Goal: Task Accomplishment & Management: Use online tool/utility

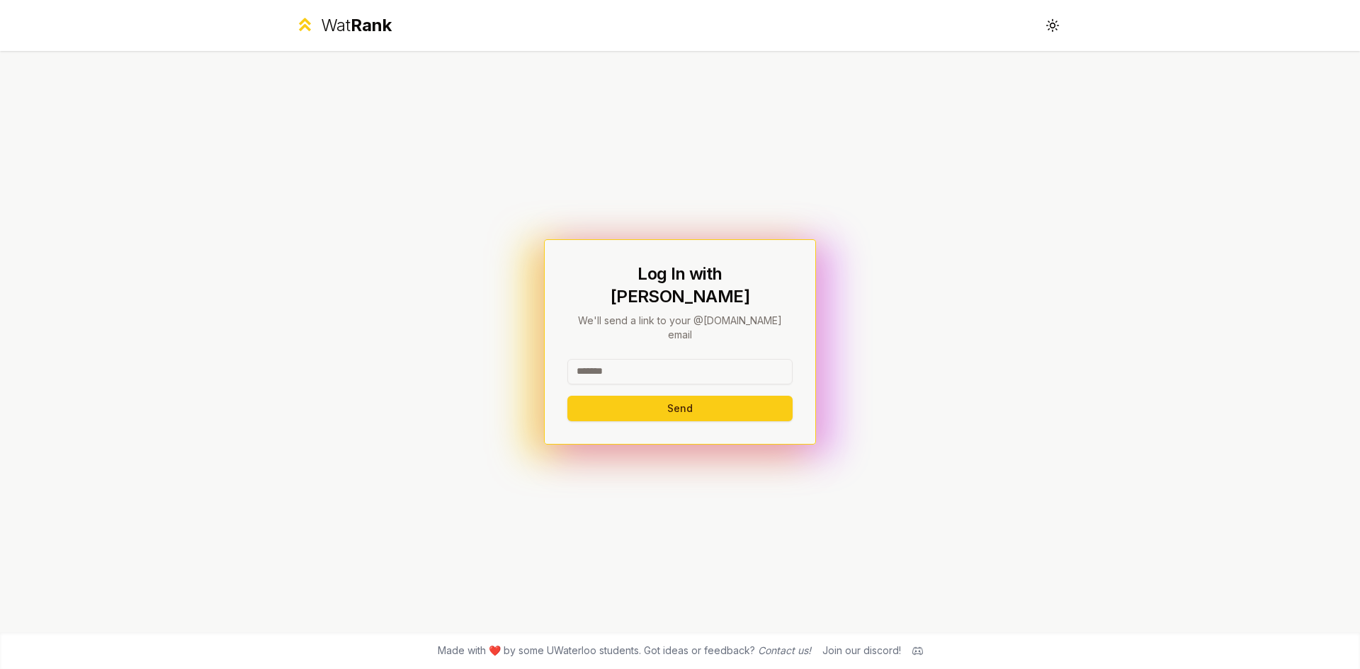
click at [652, 359] on input at bounding box center [679, 371] width 225 height 25
click at [567, 396] on button "Send" at bounding box center [679, 408] width 225 height 25
type input "******"
click at [567, 396] on button "Send" at bounding box center [679, 408] width 225 height 25
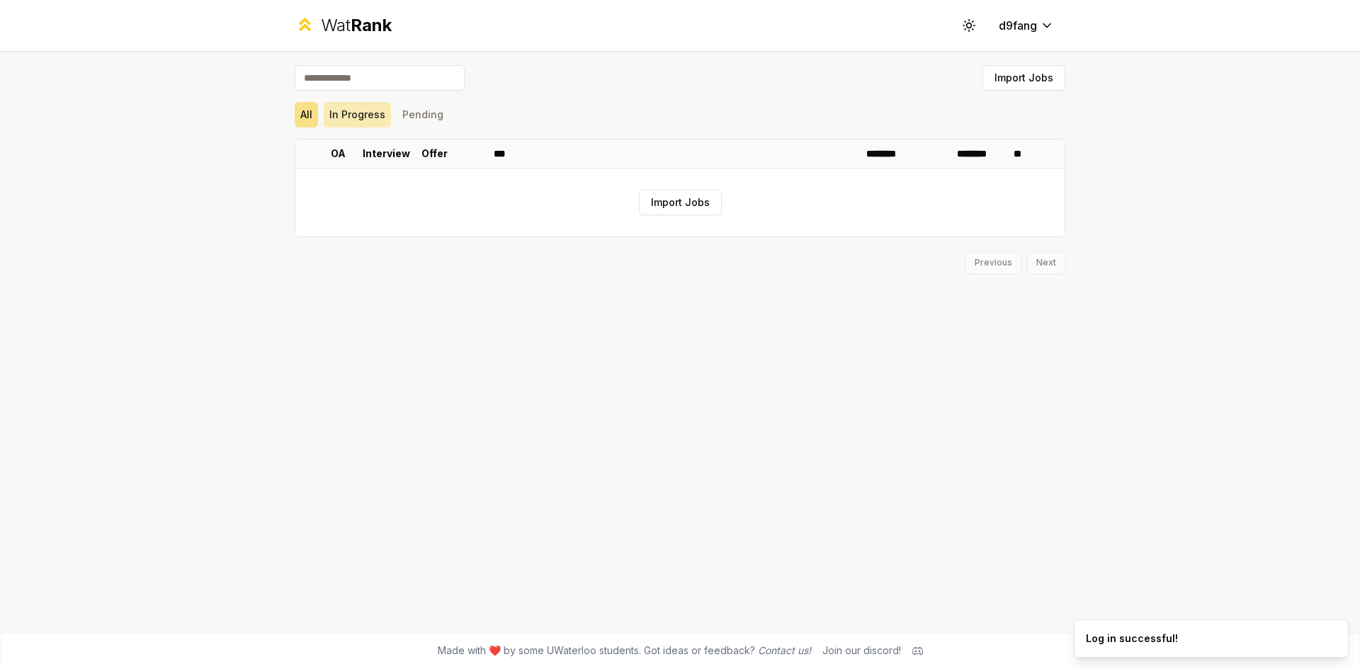
click at [365, 117] on button "In Progress" at bounding box center [357, 114] width 67 height 25
click at [436, 121] on button "Pending" at bounding box center [423, 114] width 52 height 25
click at [312, 118] on button "All" at bounding box center [306, 114] width 23 height 25
